Goal: Task Accomplishment & Management: Use online tool/utility

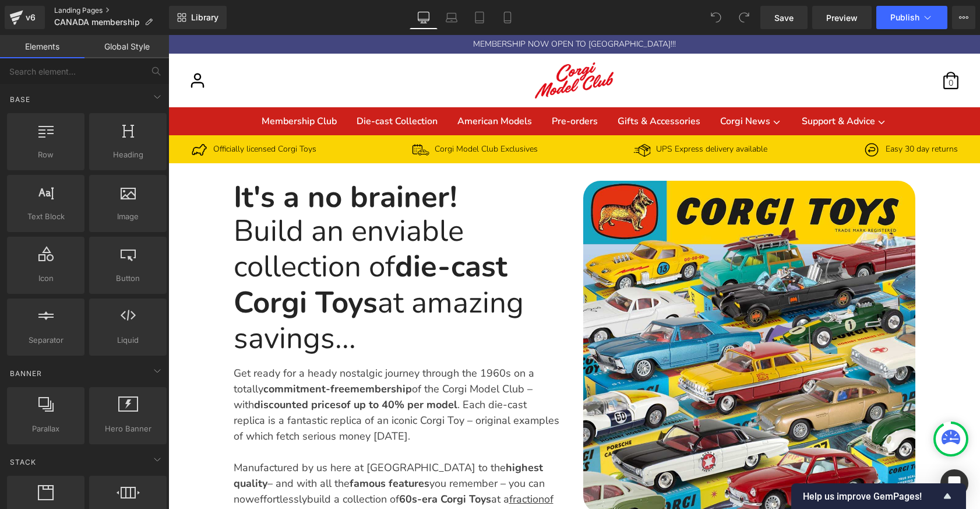
click at [90, 11] on link "Landing Pages" at bounding box center [111, 10] width 115 height 9
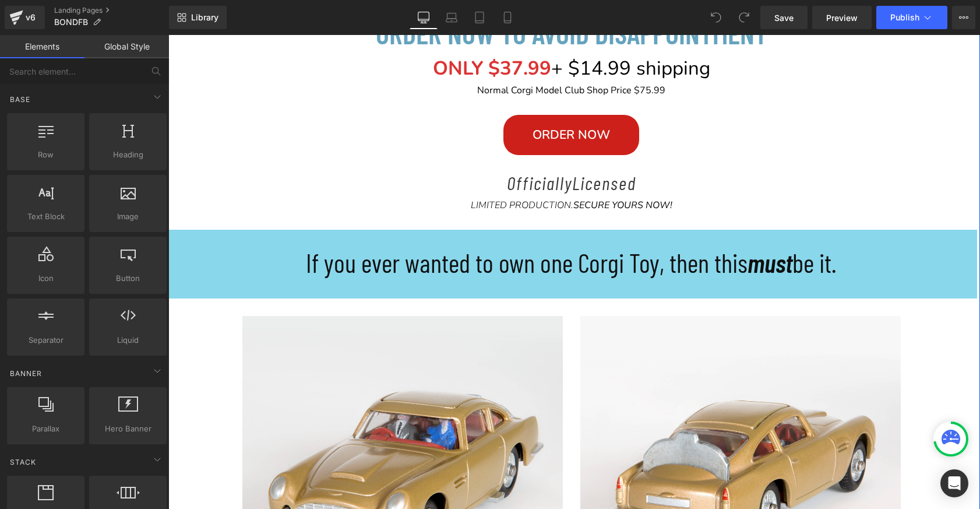
scroll to position [903, 0]
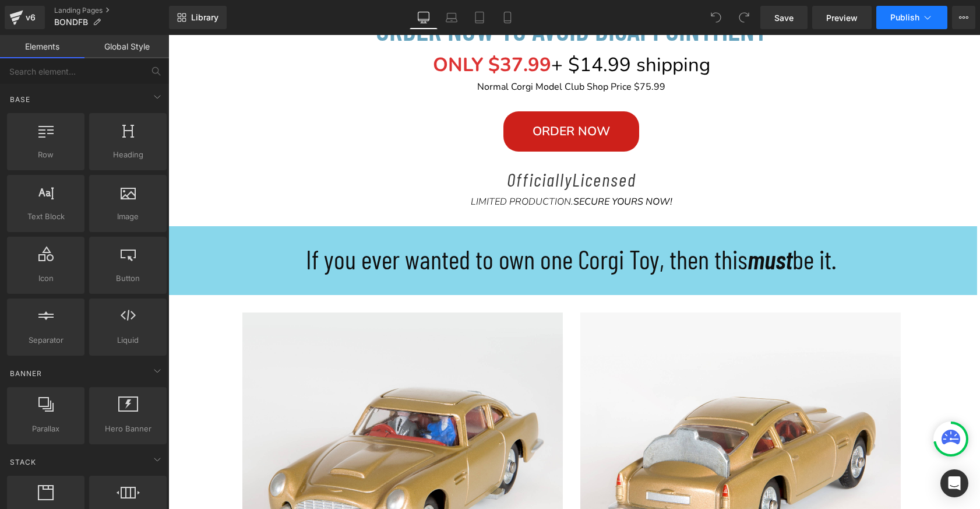
click at [901, 20] on span "Publish" at bounding box center [904, 17] width 29 height 9
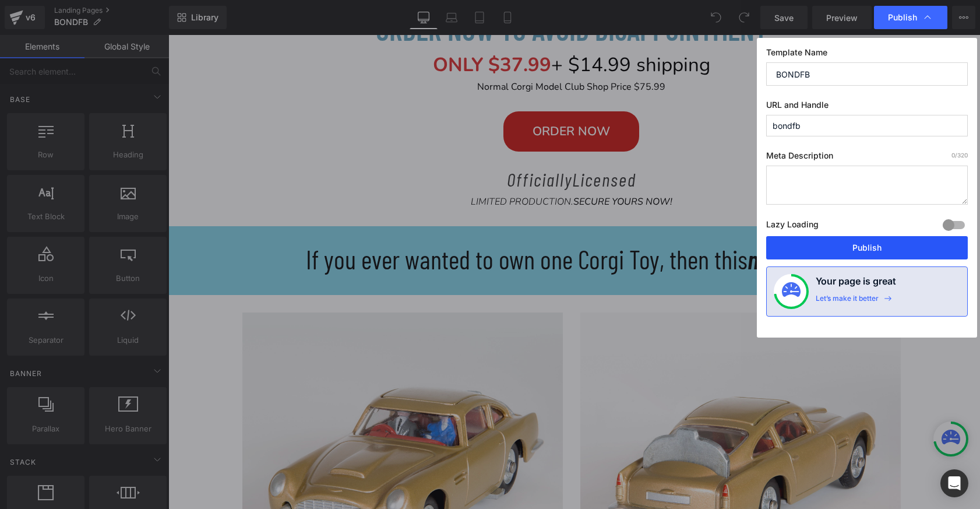
click at [832, 247] on button "Publish" at bounding box center [867, 247] width 202 height 23
